Goal: Information Seeking & Learning: Learn about a topic

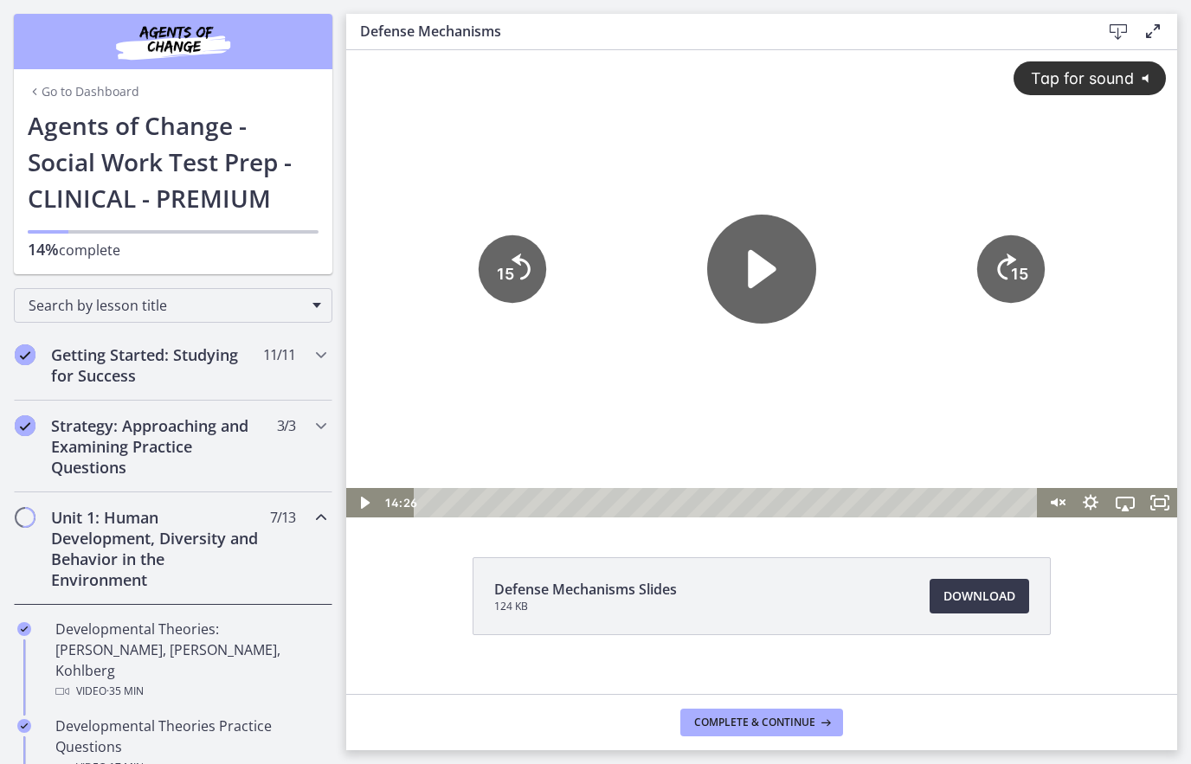
click at [769, 277] on icon "Play Video" at bounding box center [761, 269] width 109 height 109
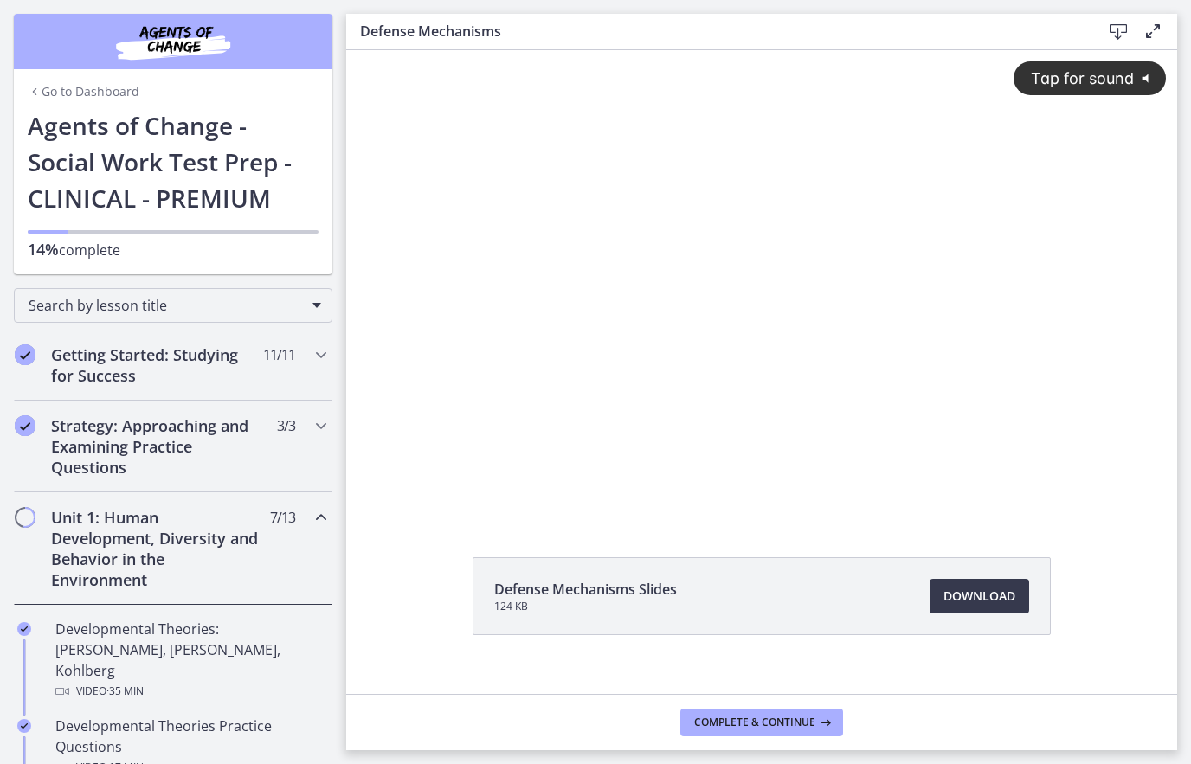
click at [1072, 77] on span "Tap for sound" at bounding box center [1074, 78] width 119 height 18
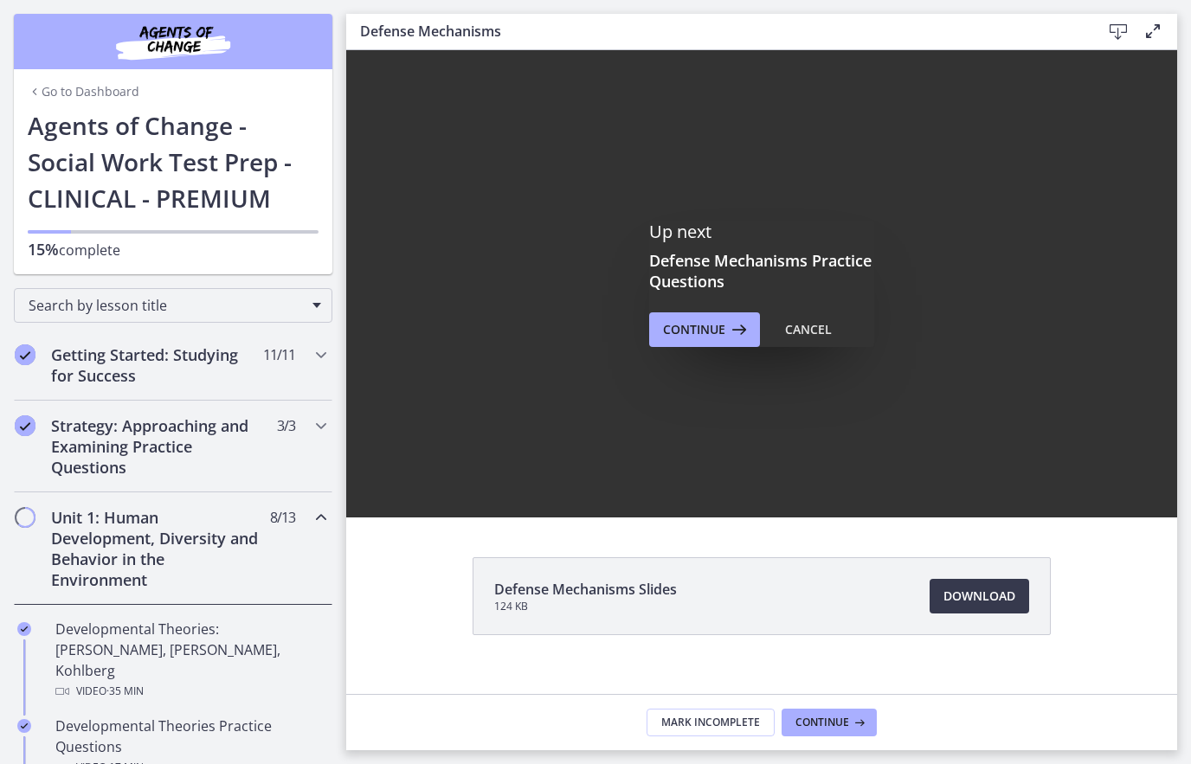
click at [850, 713] on button "Continue" at bounding box center [828, 723] width 95 height 28
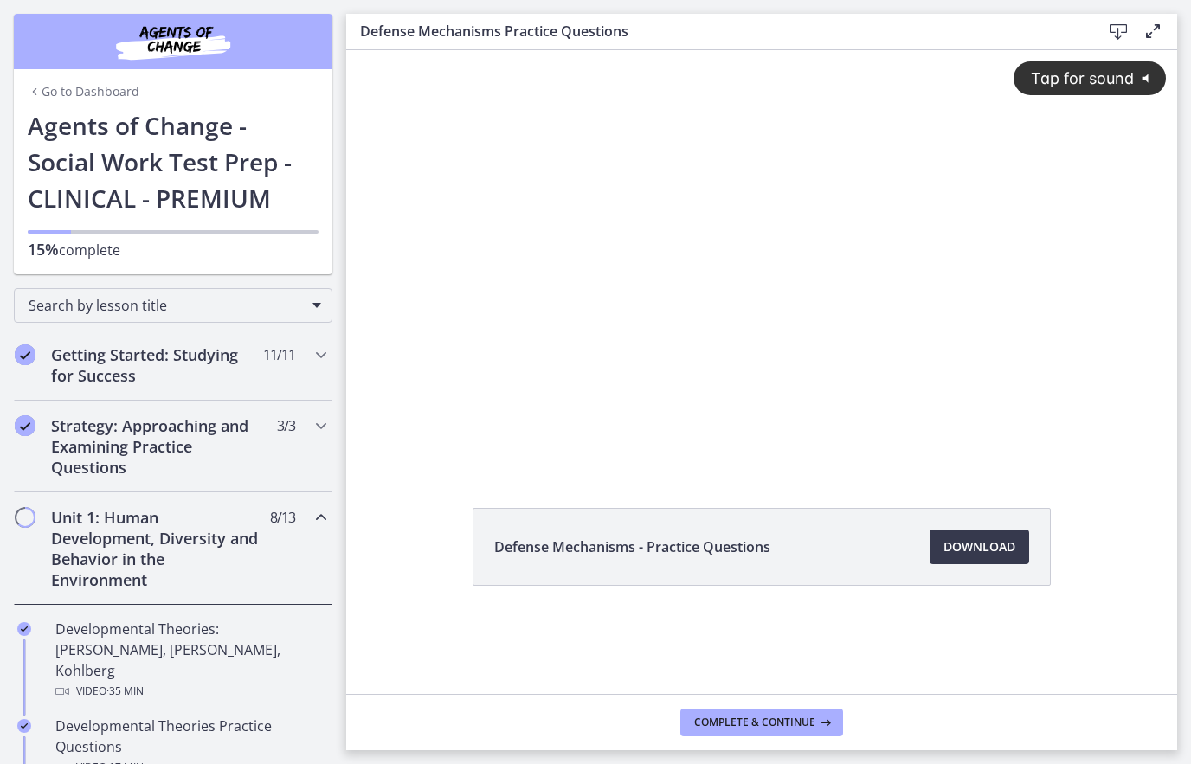
click at [815, 724] on icon at bounding box center [823, 723] width 17 height 14
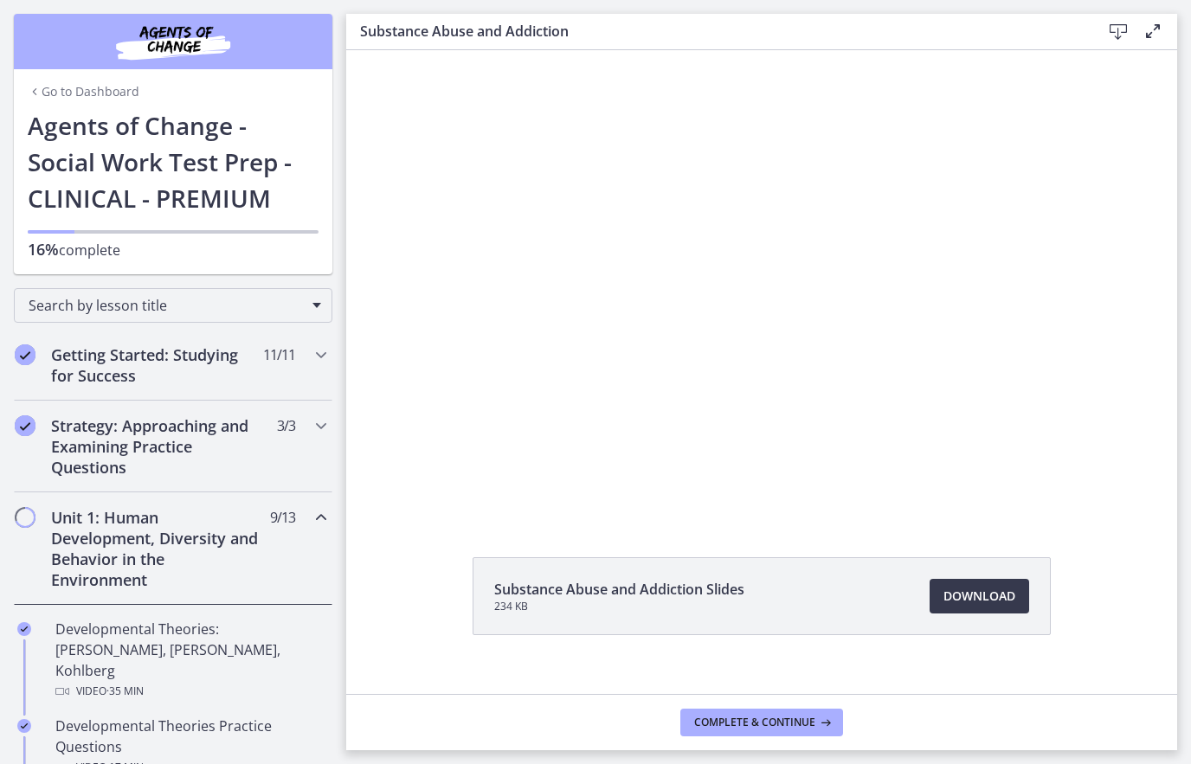
click at [745, 327] on div at bounding box center [761, 283] width 831 height 467
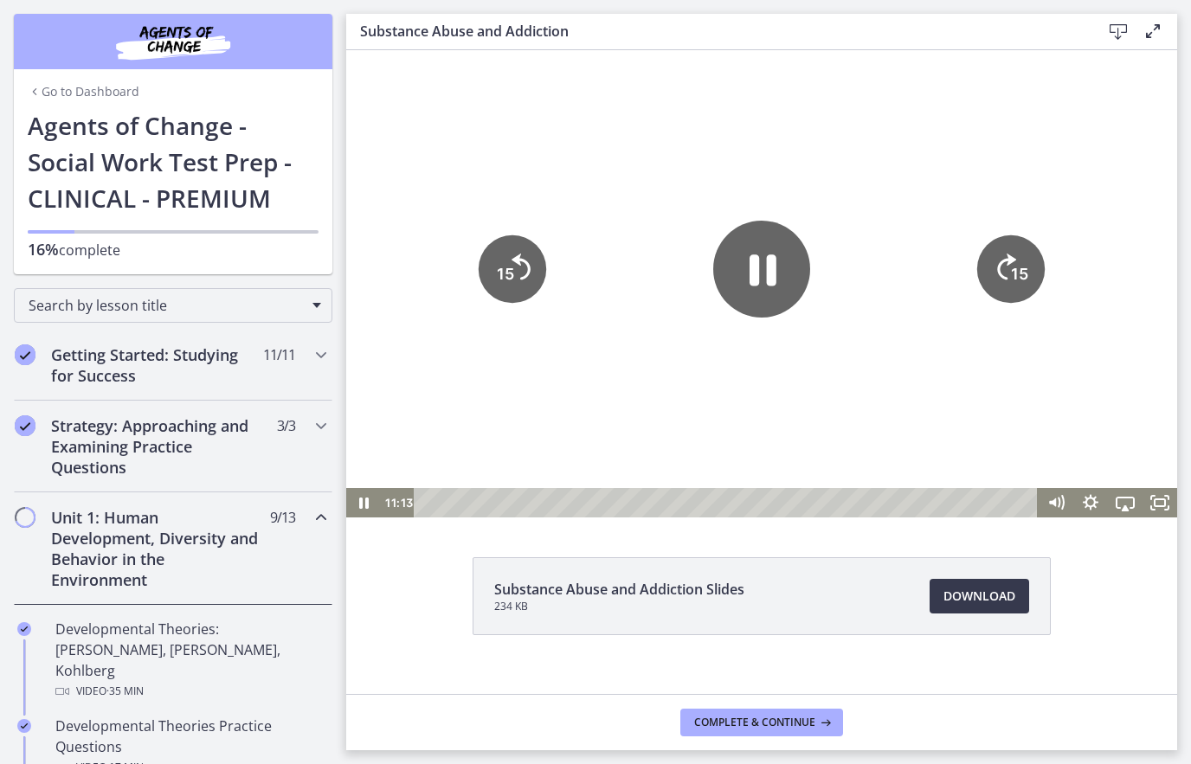
click at [775, 266] on icon "Pause" at bounding box center [762, 269] width 27 height 31
